Goal: Task Accomplishment & Management: Manage account settings

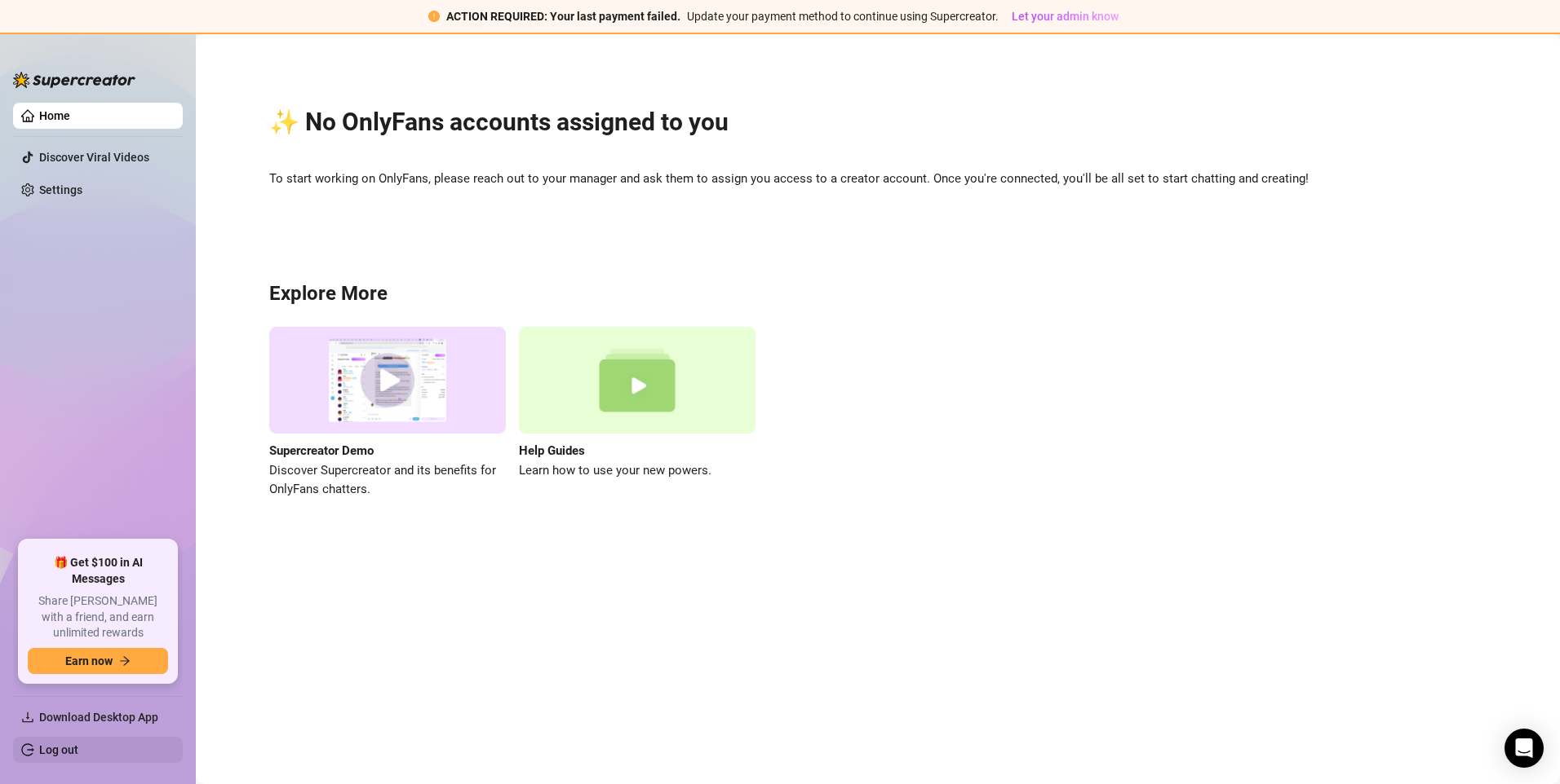
click at [78, 743] on link "Log out" at bounding box center [58, 749] width 39 height 13
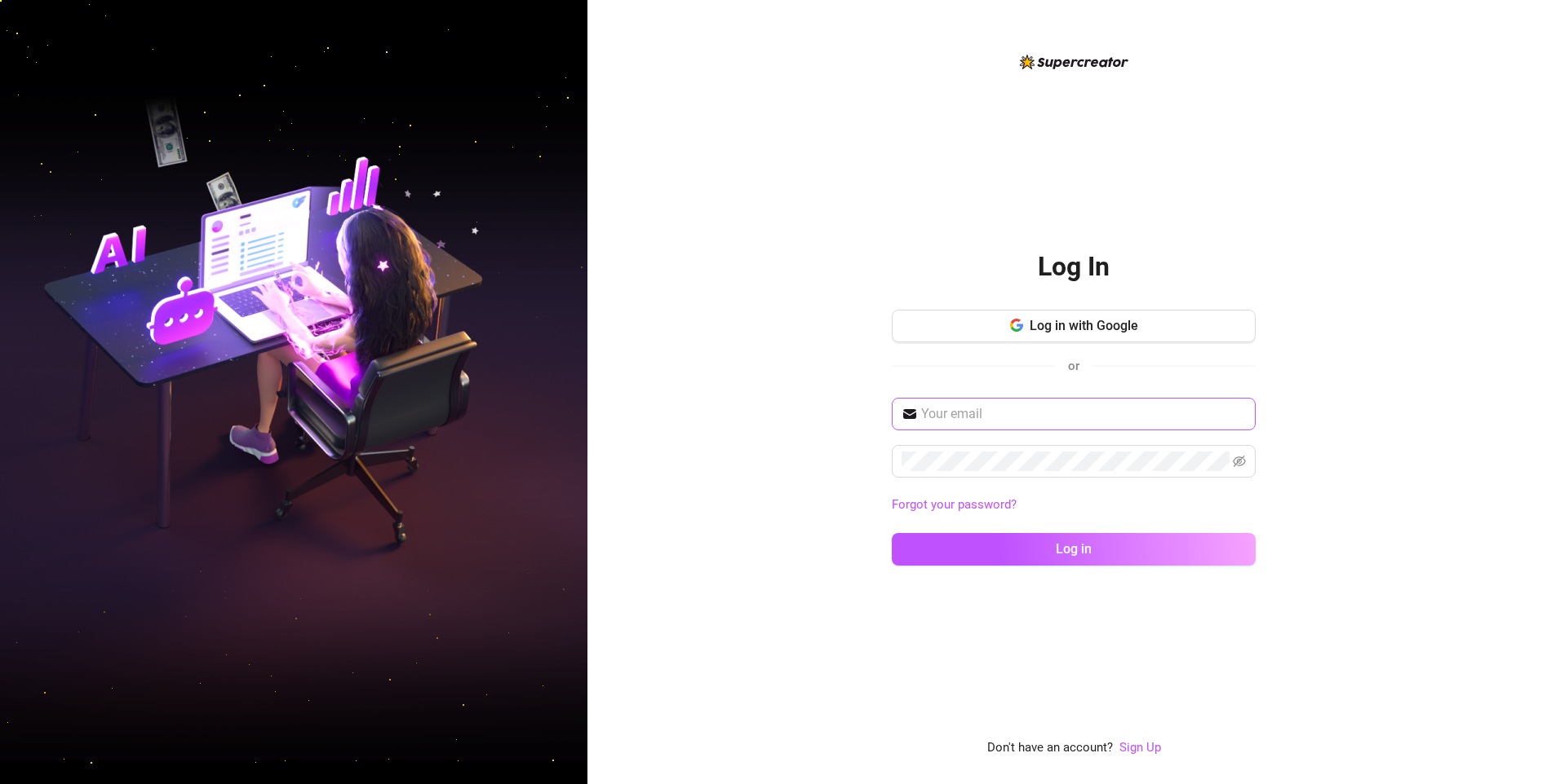
click at [1084, 401] on span at bounding box center [1073, 414] width 364 height 33
click at [1077, 410] on input "text" at bounding box center [1083, 414] width 325 height 19
type input "[EMAIL_ADDRESS][DOMAIN_NAME]"
drag, startPoint x: 1005, startPoint y: 542, endPoint x: 999, endPoint y: 517, distance: 25.7
click at [1005, 542] on button "Log in" at bounding box center [1073, 550] width 364 height 33
